Goal: Task Accomplishment & Management: Complete application form

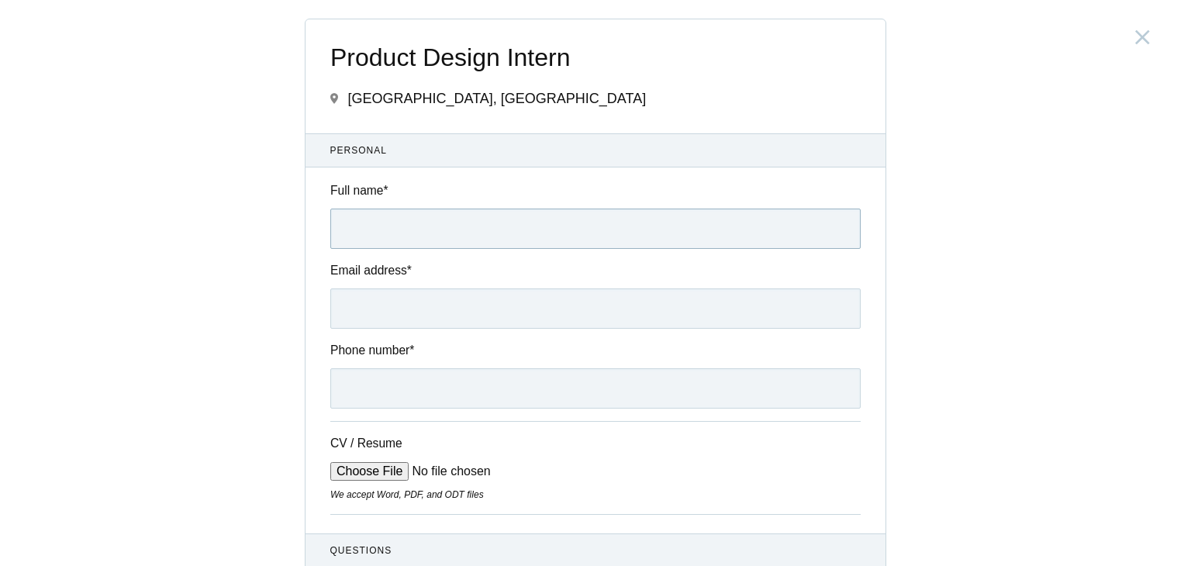
click at [395, 248] on input "Full name *" at bounding box center [595, 229] width 530 height 40
type input "[PERSON_NAME]"
click at [457, 319] on input "Email address *" at bounding box center [595, 308] width 530 height 40
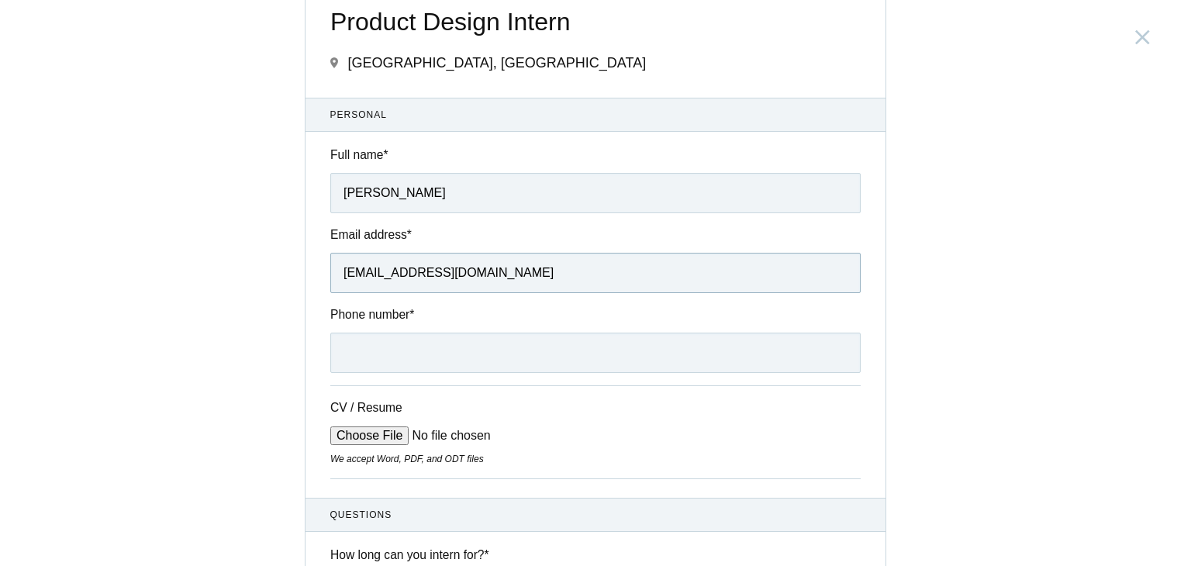
scroll to position [39, 0]
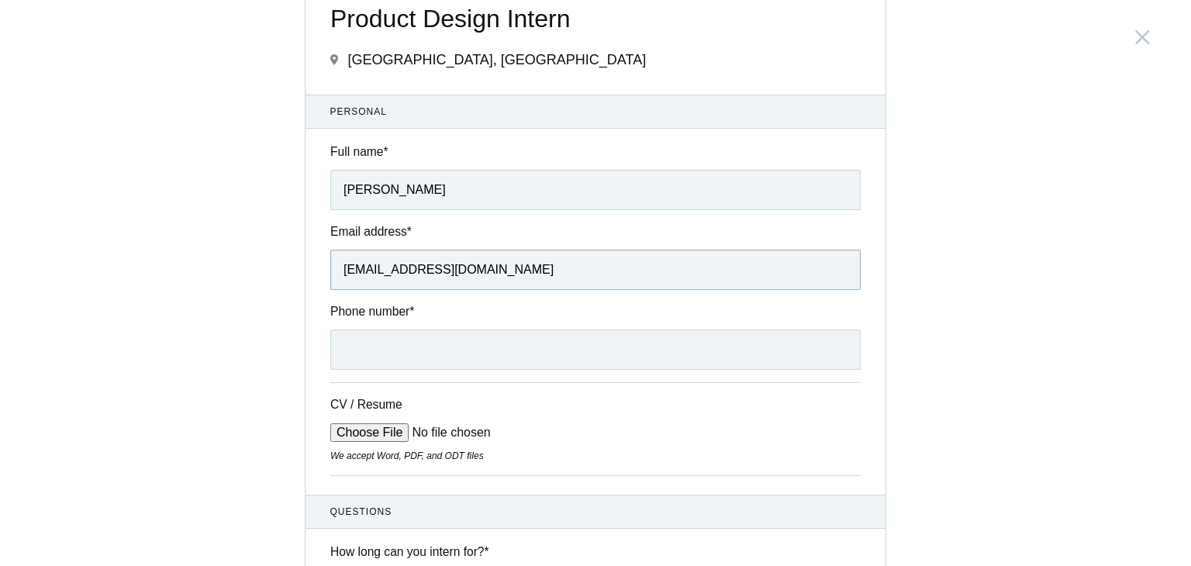
type input "[EMAIL_ADDRESS][DOMAIN_NAME]"
click at [460, 347] on input "Phone number *" at bounding box center [595, 350] width 530 height 40
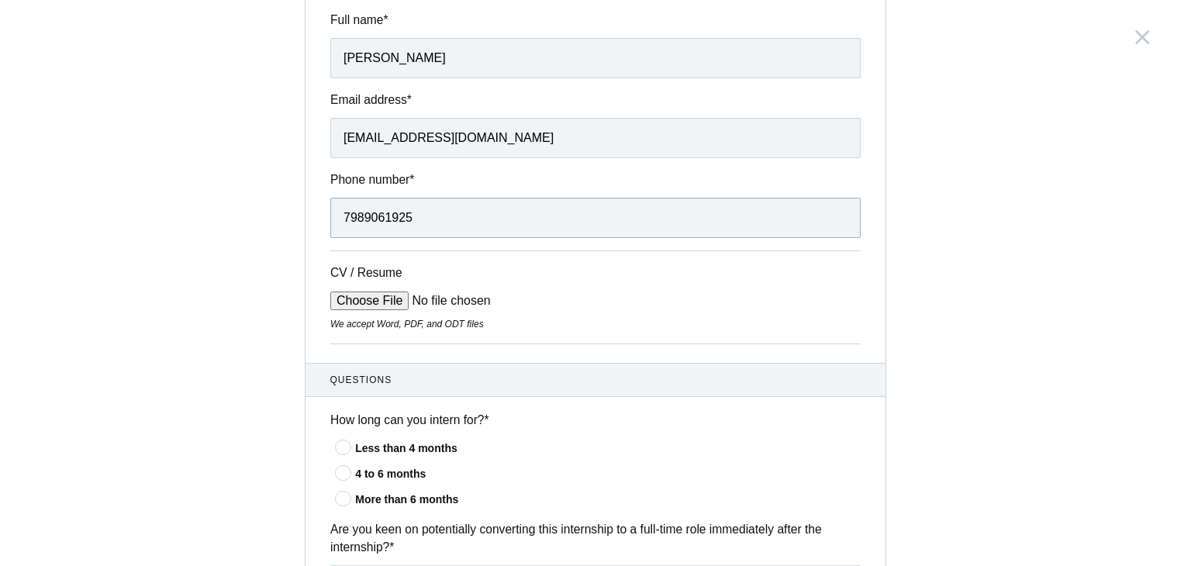
type input "7989061925"
click at [380, 448] on div "Less than 4 months" at bounding box center [608, 448] width 506 height 16
click at [0, 0] on input"] "Less than 4 months" at bounding box center [0, 0] width 0 height 0
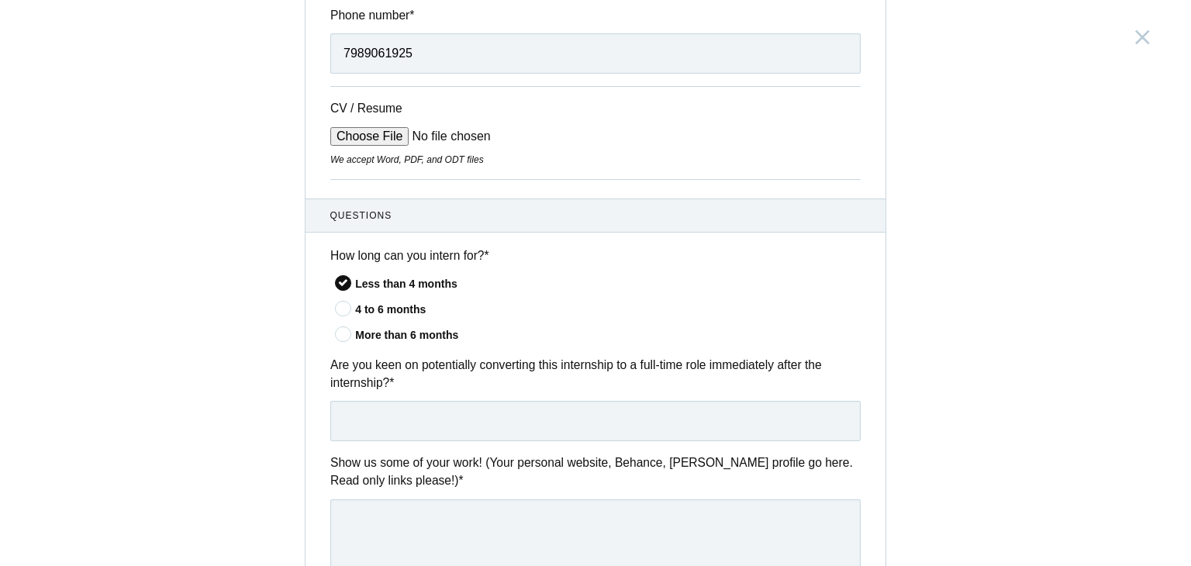
scroll to position [335, 0]
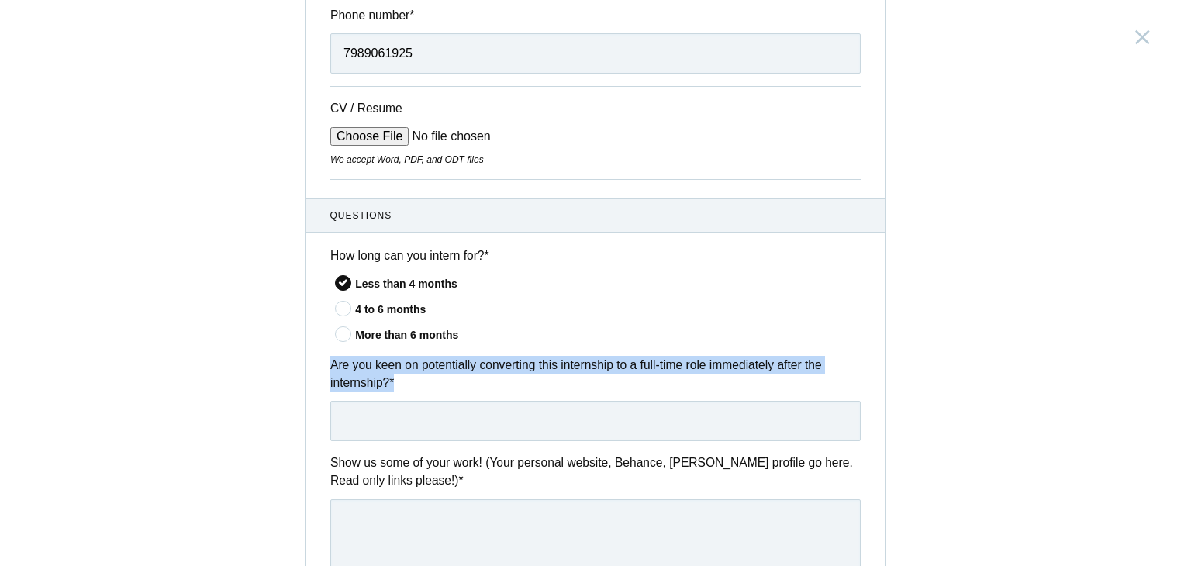
drag, startPoint x: 402, startPoint y: 380, endPoint x: 307, endPoint y: 364, distance: 96.8
click at [307, 364] on div "Are you keen on potentially converting this internship to a full-time role imme…" at bounding box center [595, 398] width 580 height 85
copy label "Are you keen on potentially converting this internship to a full-time role imme…"
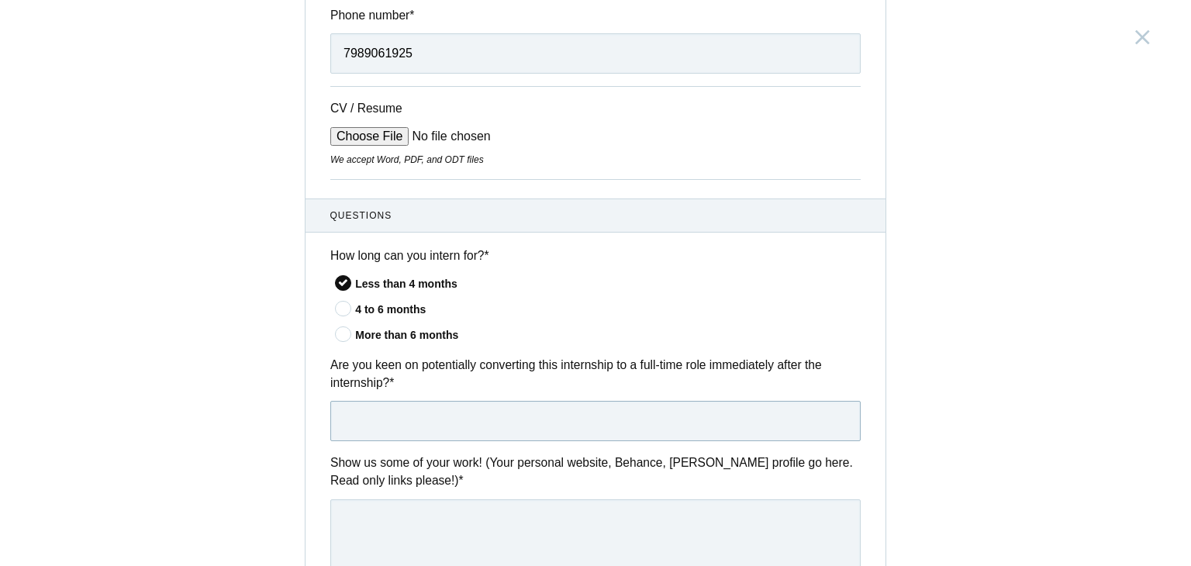
click at [530, 422] on input "text" at bounding box center [595, 421] width 530 height 40
paste input "es, I’m definitely keen on the possibility of converting this internship into a…"
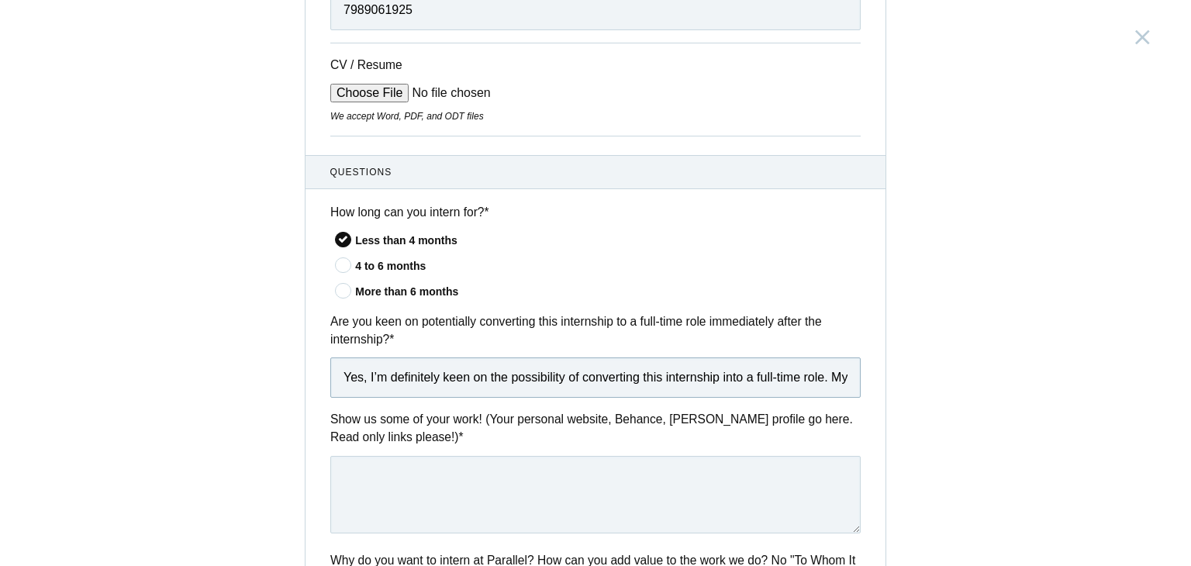
scroll to position [378, 0]
type input "Yes, I’m definitely keen on the possibility of converting this internship into …"
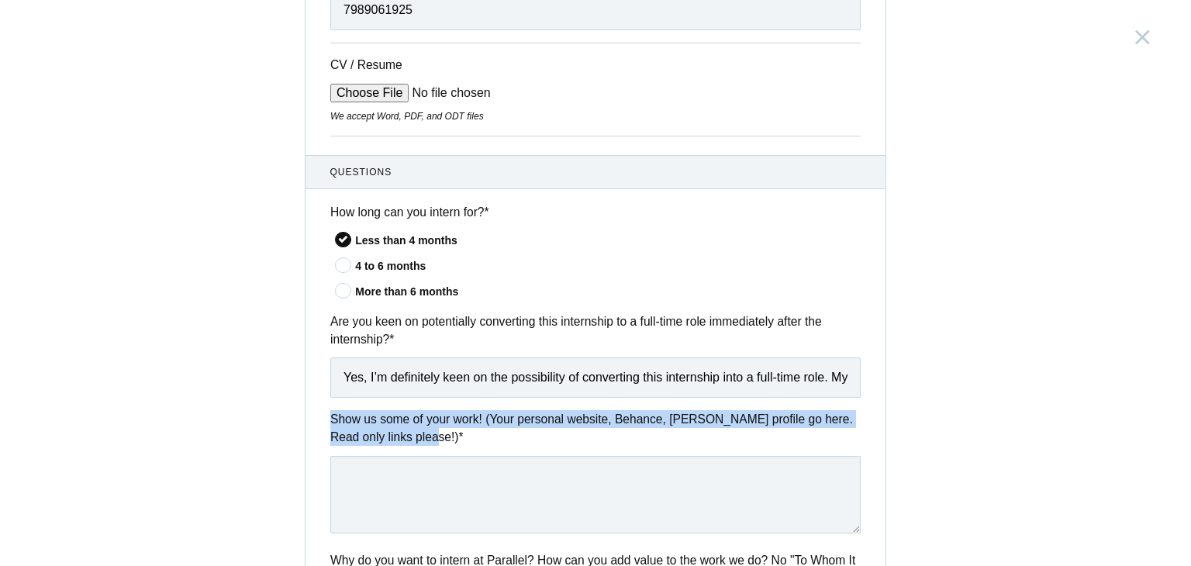
drag, startPoint x: 399, startPoint y: 435, endPoint x: 310, endPoint y: 416, distance: 90.5
click at [310, 416] on div "Show us some of your work! (Your personal website, Behance, [PERSON_NAME] profi…" at bounding box center [595, 474] width 580 height 128
copy label "Show us some of your work! (Your personal website, Behance, [PERSON_NAME] profi…"
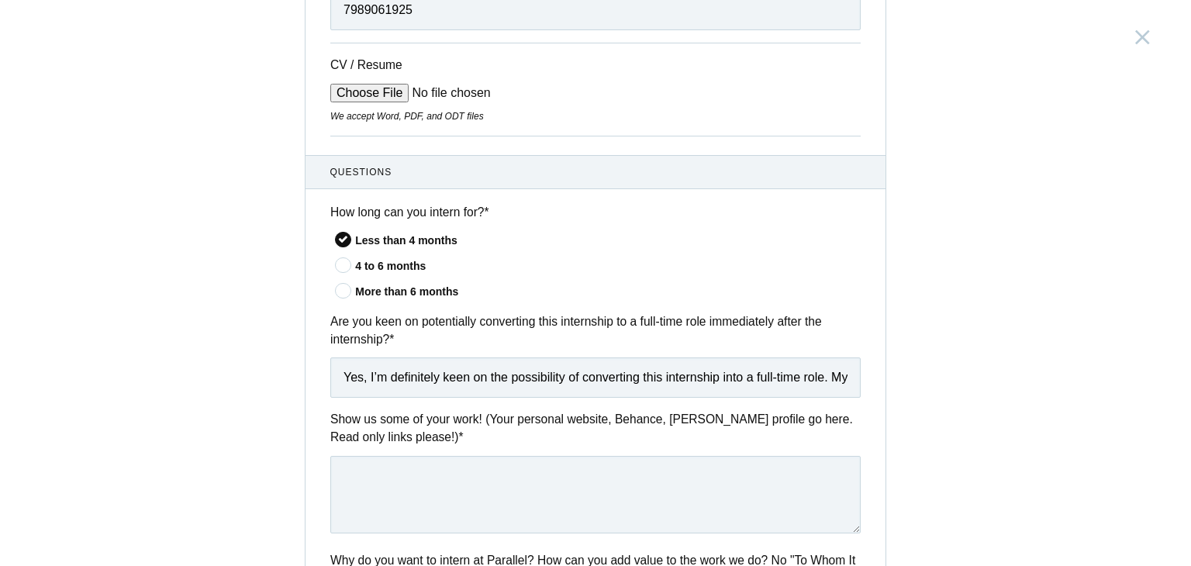
click at [273, 472] on div "Product Design Intern [GEOGRAPHIC_DATA], [GEOGRAPHIC_DATA] Submitting form fail…" at bounding box center [595, 283] width 1191 height 566
